Goal: Task Accomplishment & Management: Manage account settings

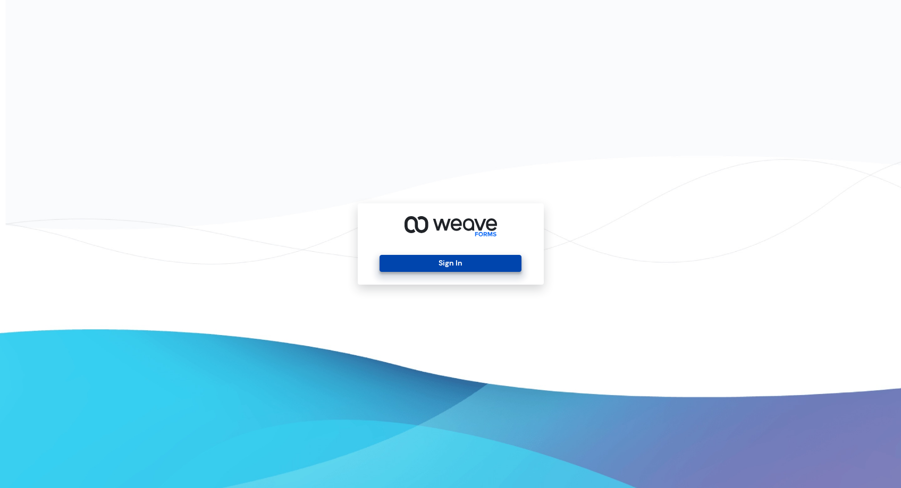
click at [485, 263] on button "Sign In" at bounding box center [450, 263] width 142 height 17
click at [431, 264] on button "Sign In" at bounding box center [450, 263] width 142 height 17
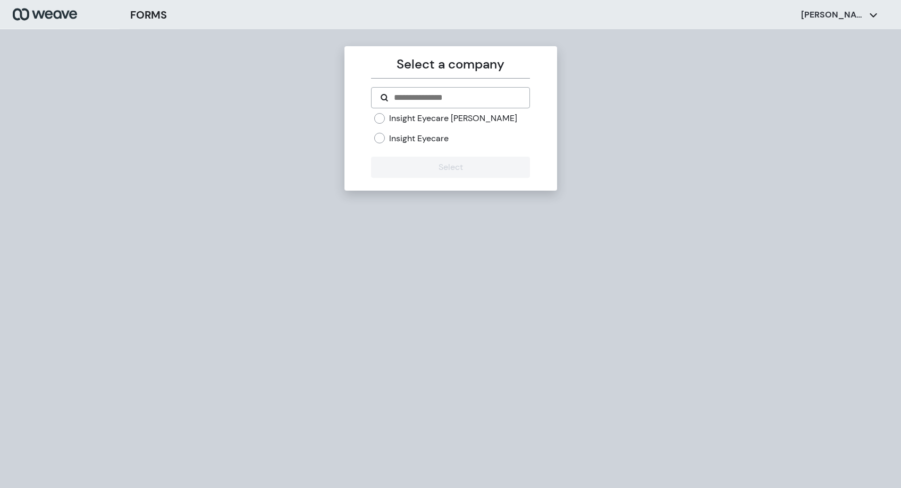
click at [431, 134] on label "Insight Eyecare" at bounding box center [419, 139] width 60 height 12
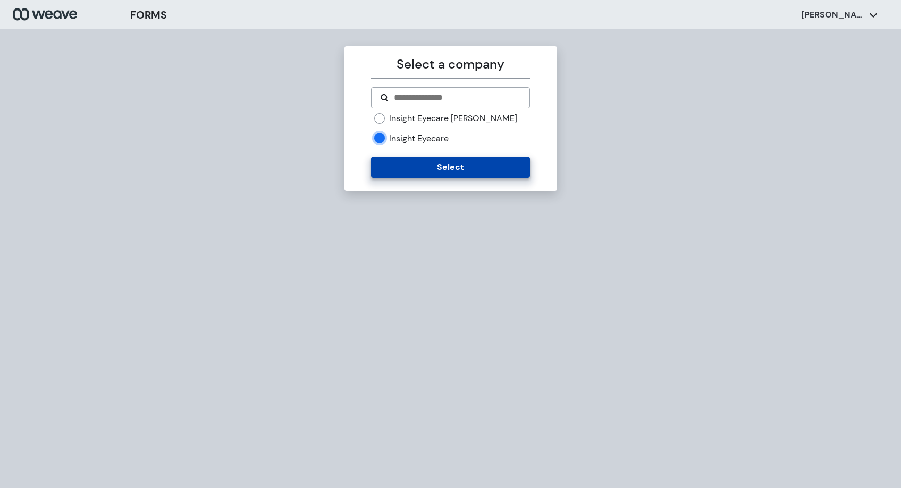
click at [452, 165] on button "Select" at bounding box center [450, 167] width 159 height 21
